Goal: Task Accomplishment & Management: Use online tool/utility

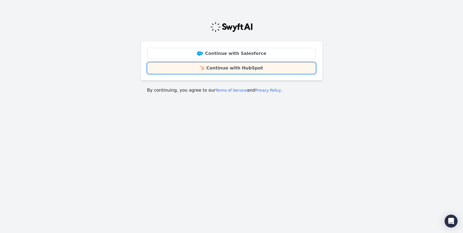
click at [270, 65] on link "Continue with HubSpot" at bounding box center [231, 68] width 168 height 11
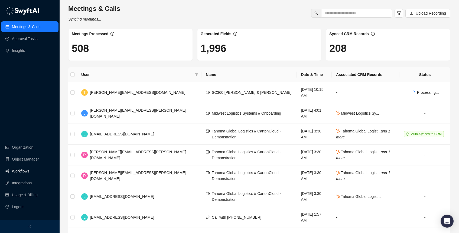
click at [26, 170] on link "Workflows" at bounding box center [20, 171] width 17 height 11
